Goal: Browse casually

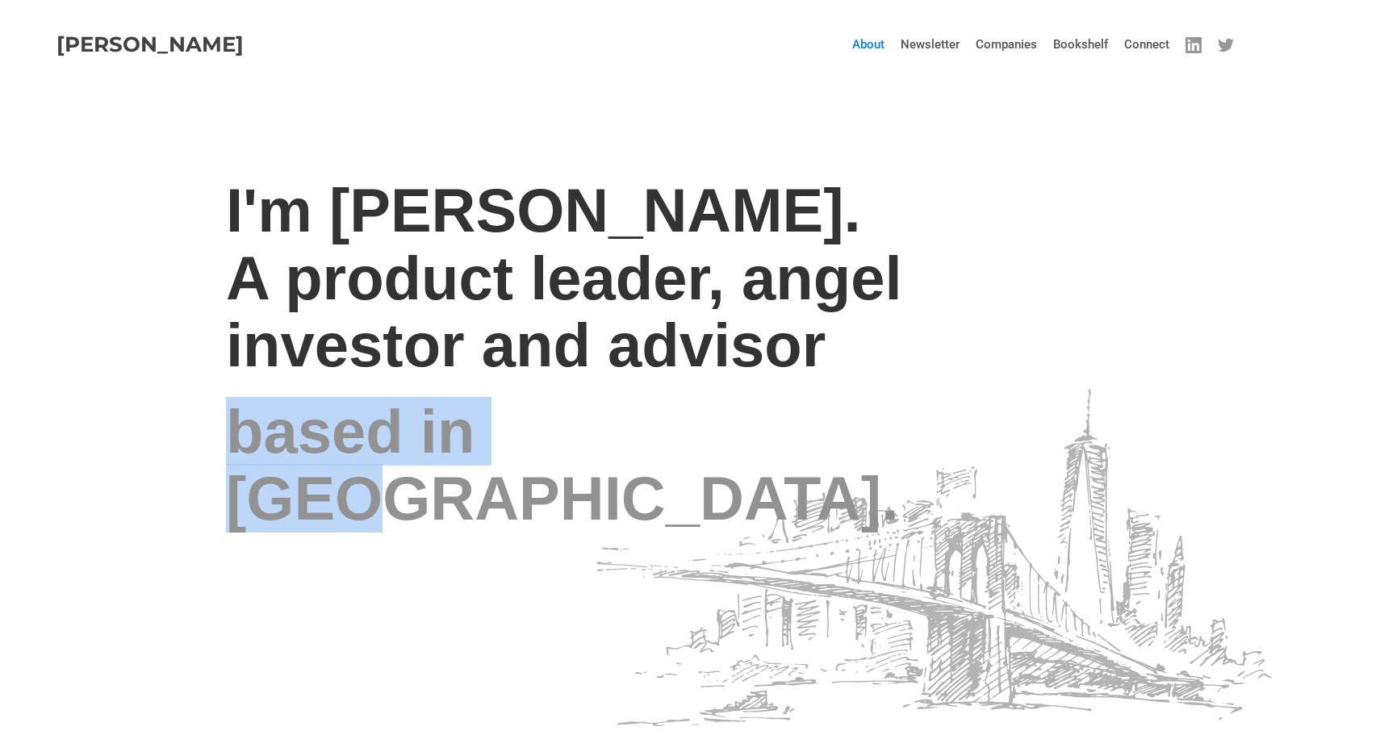
drag, startPoint x: 639, startPoint y: 464, endPoint x: 244, endPoint y: 441, distance: 396.0
click at [244, 441] on div "I'm [PERSON_NAME]. A product leader, angel investor and advisor based in [GEOGR…" at bounding box center [669, 359] width 887 height 364
click at [253, 461] on h2 "based in [GEOGRAPHIC_DATA]." at bounding box center [669, 465] width 887 height 135
drag, startPoint x: 233, startPoint y: 462, endPoint x: 613, endPoint y: 474, distance: 380.2
click at [613, 474] on h2 "based in [GEOGRAPHIC_DATA]." at bounding box center [669, 465] width 887 height 135
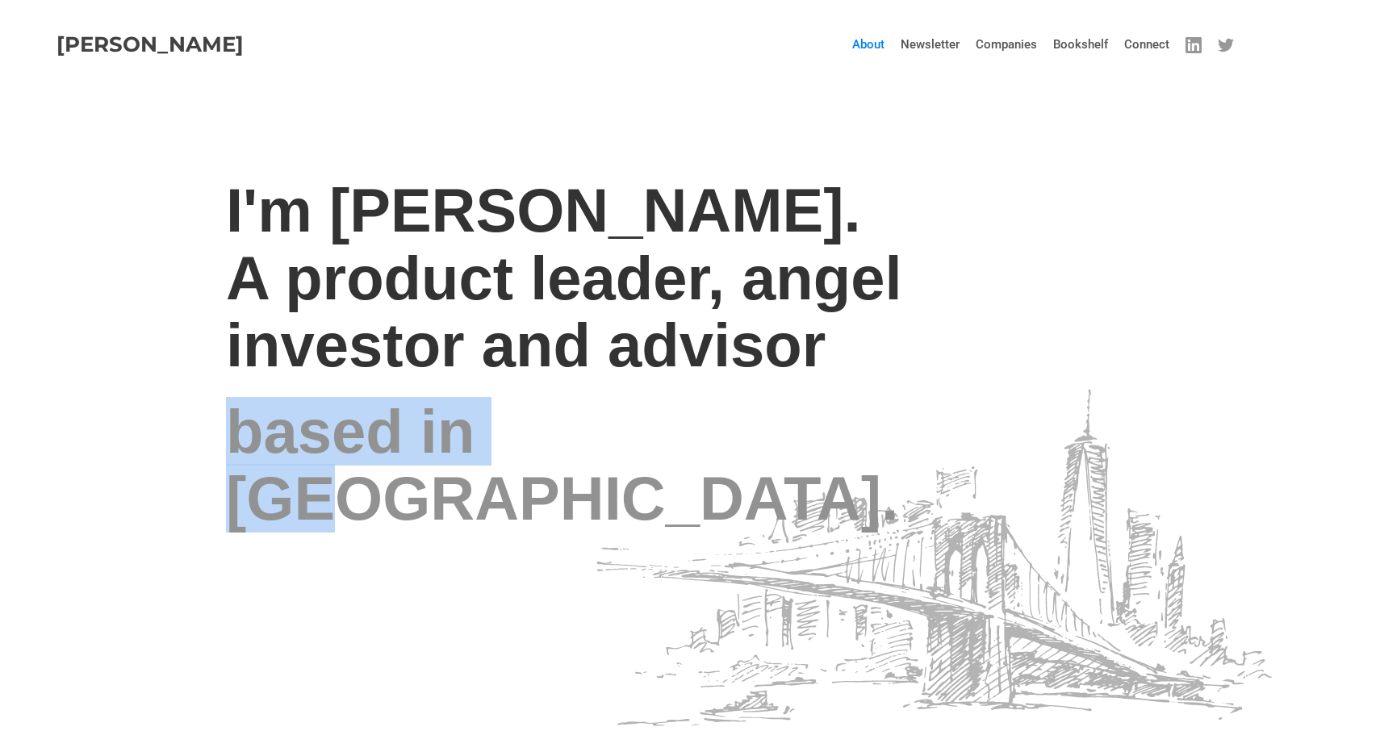
click at [589, 474] on h2 "based in [GEOGRAPHIC_DATA]." at bounding box center [669, 465] width 887 height 135
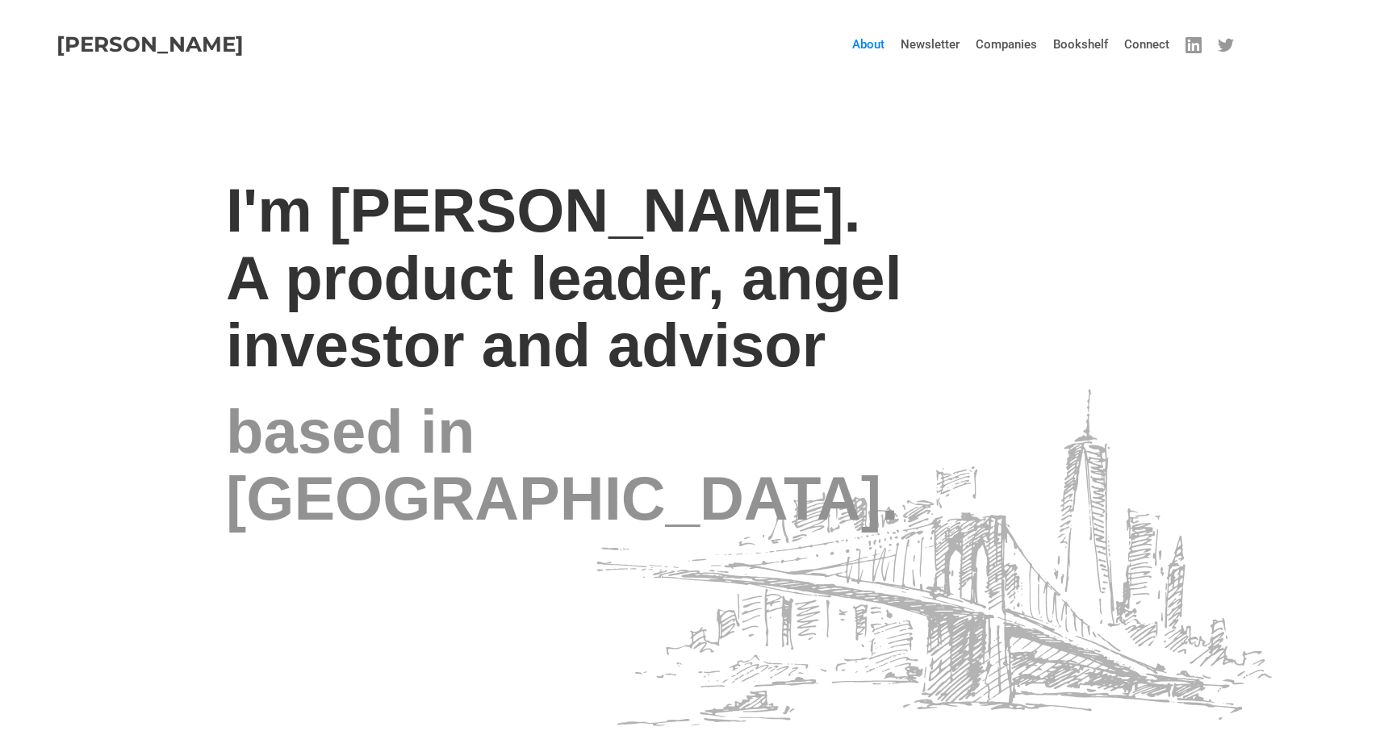
drag, startPoint x: 329, startPoint y: 249, endPoint x: 762, endPoint y: 240, distance: 433.4
click at [762, 240] on h2 "I'm [PERSON_NAME]. A product leader, angel investor and advisor" at bounding box center [669, 278] width 887 height 203
click at [757, 241] on h2 "I'm [PERSON_NAME]. A product leader, angel investor and advisor" at bounding box center [669, 278] width 887 height 203
drag, startPoint x: 762, startPoint y: 242, endPoint x: 339, endPoint y: 228, distance: 423.0
click at [339, 228] on h2 "I'm [PERSON_NAME]. A product leader, angel investor and advisor" at bounding box center [669, 278] width 887 height 203
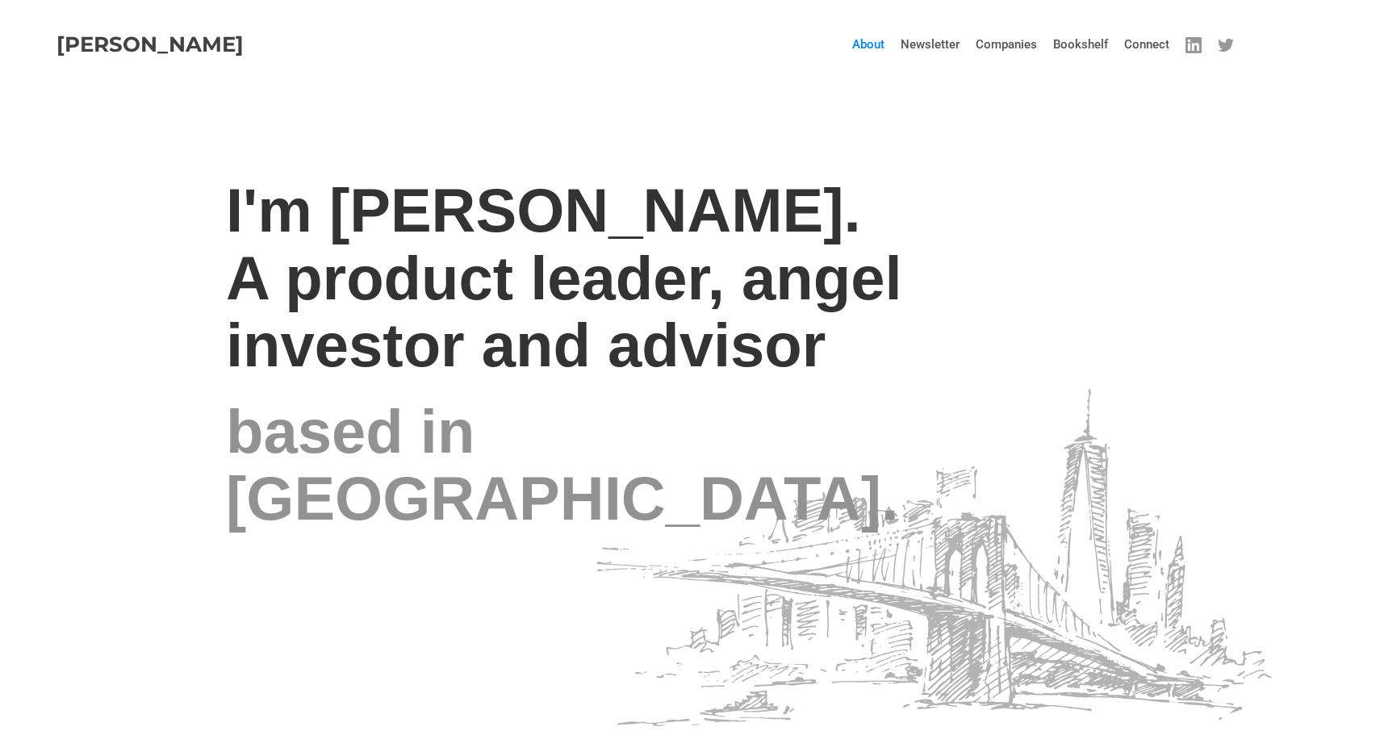
click at [339, 228] on h2 "I'm [PERSON_NAME]. A product leader, angel investor and advisor" at bounding box center [669, 278] width 887 height 203
